Goal: Information Seeking & Learning: Learn about a topic

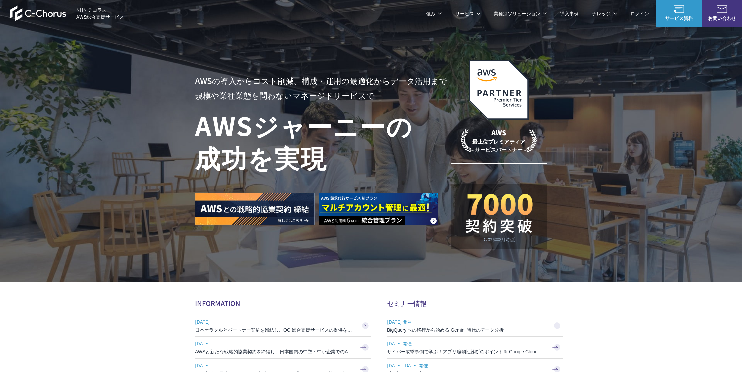
click at [571, 13] on link "導入事例" at bounding box center [569, 13] width 19 height 7
click at [247, 64] on link "8%割引 / 10%割引 / 個別割引プラン" at bounding box center [237, 66] width 75 height 7
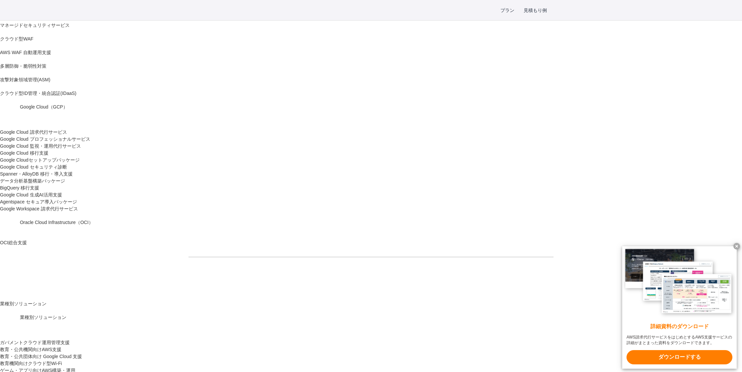
scroll to position [431, 0]
